Goal: Find specific page/section: Find specific page/section

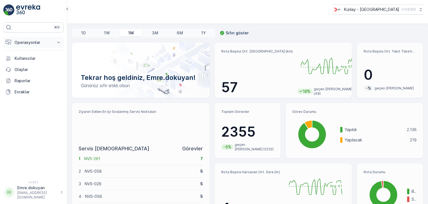
click at [28, 41] on p "Operasyonlar" at bounding box center [33, 43] width 38 height 6
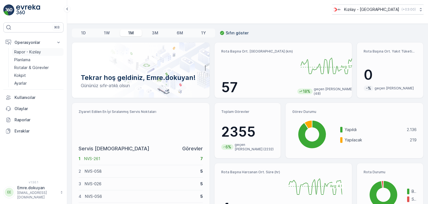
click at [30, 52] on p "Rapor - Kızılay" at bounding box center [27, 52] width 27 height 6
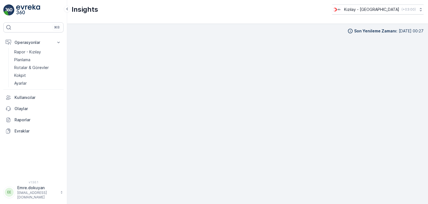
scroll to position [5, 0]
